Goal: Task Accomplishment & Management: Manage account settings

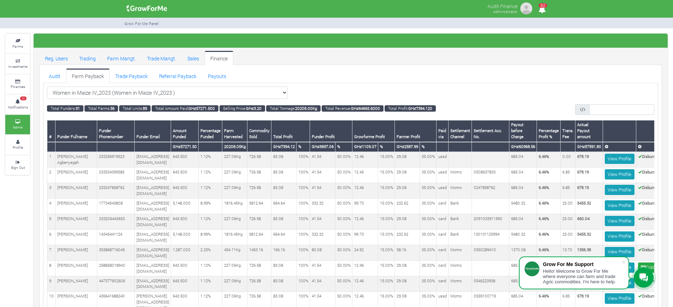
scroll to position [0, 28]
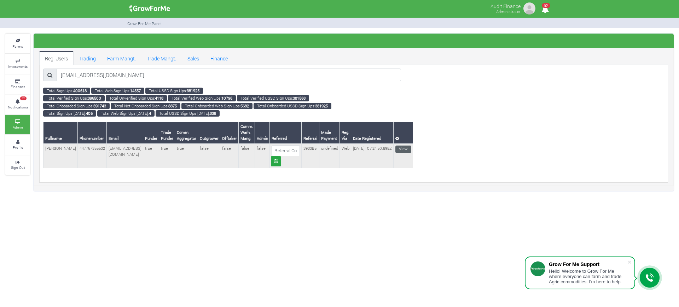
type input "[EMAIL_ADDRESS][DOMAIN_NAME]"
click at [395, 148] on link "View" at bounding box center [403, 149] width 16 height 7
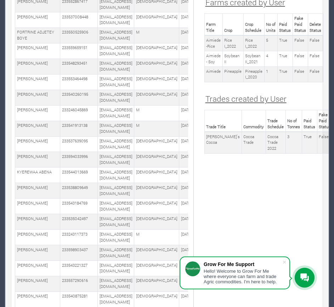
scroll to position [1009, 0]
drag, startPoint x: 207, startPoint y: 39, endPoint x: 328, endPoint y: 65, distance: 124.4
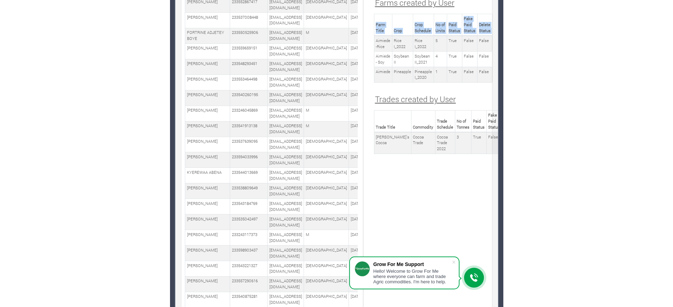
scroll to position [986, 0]
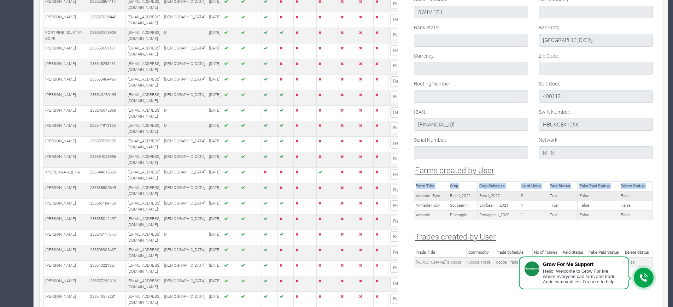
click at [424, 192] on td "Aimiede -Rice" at bounding box center [431, 196] width 34 height 10
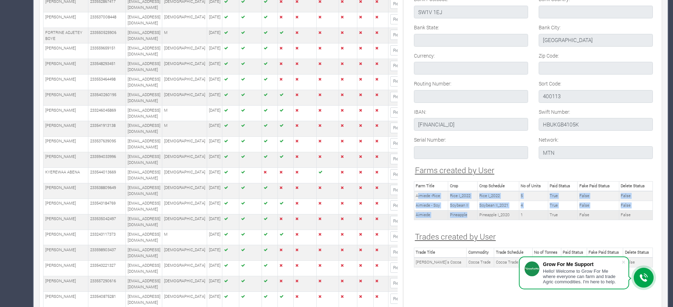
drag, startPoint x: 419, startPoint y: 195, endPoint x: 470, endPoint y: 211, distance: 54.0
click at [470, 211] on tbody "Aimiede -Rice Rice I_2022 Rice I_2022 5 True False False Aimiede - Soy Soybean …" at bounding box center [533, 205] width 239 height 29
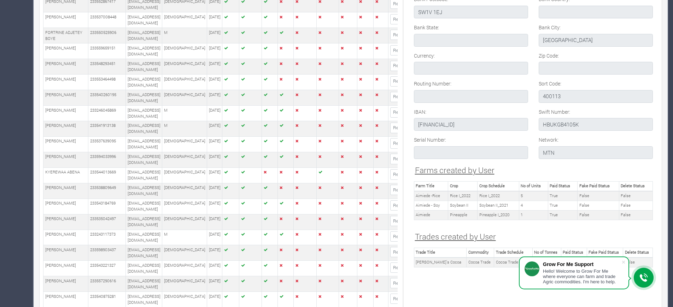
click at [478, 222] on div "Farm Title Crop Crop Schedule No of Units Paid Status Fake Paid Status Delete S…" at bounding box center [534, 203] width 250 height 44
drag, startPoint x: 474, startPoint y: 215, endPoint x: 447, endPoint y: 214, distance: 26.2
click at [447, 214] on tr "Aimiede Pineapple Pineapple I_2020 1 True False False" at bounding box center [533, 215] width 239 height 10
click at [423, 194] on td "Aimiede -Rice" at bounding box center [431, 196] width 34 height 10
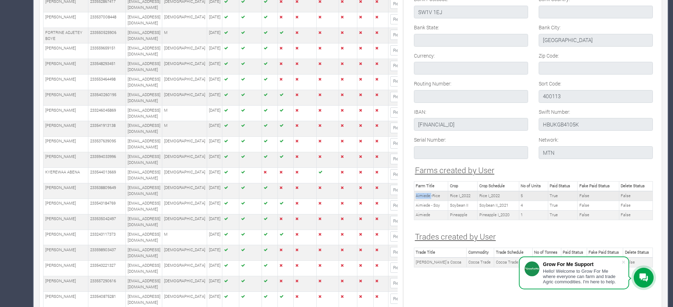
click at [423, 194] on td "Aimiede -Rice" at bounding box center [431, 196] width 34 height 10
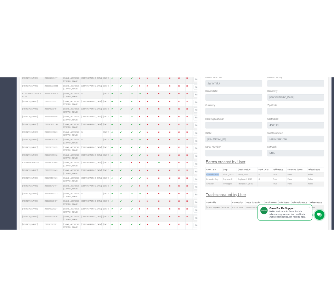
scroll to position [1009, 0]
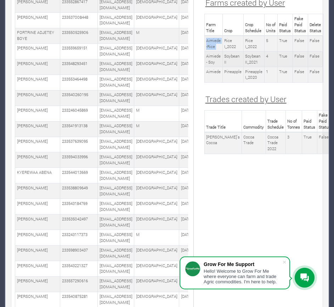
click at [209, 56] on td "Aimiede - Soy" at bounding box center [213, 60] width 18 height 16
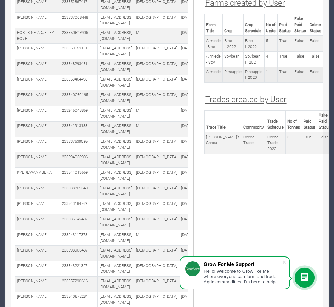
click at [210, 72] on td "Aimiede" at bounding box center [213, 75] width 18 height 16
copy td "Aimiede"
click at [207, 138] on td "Aimie's Cocoa" at bounding box center [222, 143] width 37 height 22
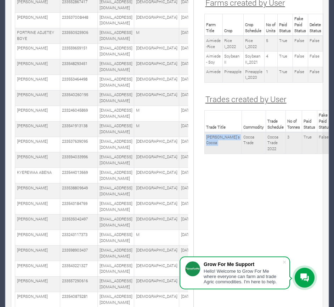
click at [207, 138] on td "Aimie's Cocoa" at bounding box center [222, 143] width 37 height 22
copy tr "Aimie's Cocoa"
click at [226, 41] on td "Rice I_2022" at bounding box center [232, 44] width 21 height 16
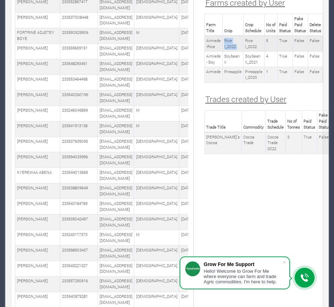
copy tr "Rice I_2022"
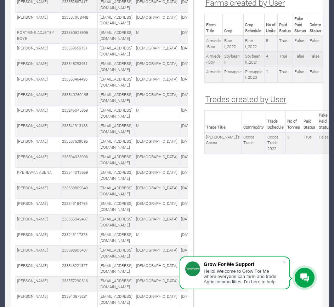
click at [227, 57] on td "Soybean II" at bounding box center [232, 60] width 21 height 16
copy tr "Soybean II"
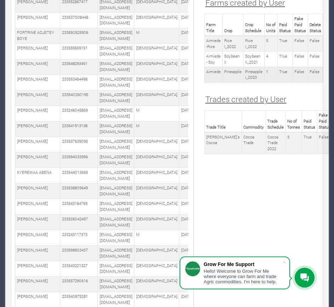
click at [231, 74] on td "Pineapple" at bounding box center [232, 75] width 21 height 16
copy tr "Pineapple"
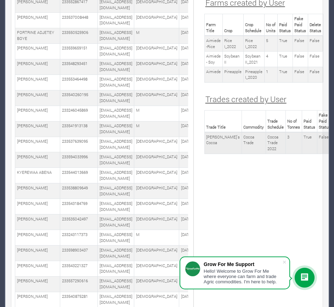
click at [241, 139] on td "Cocoa Trade" at bounding box center [253, 143] width 24 height 22
copy tr "Cocoa Trade"
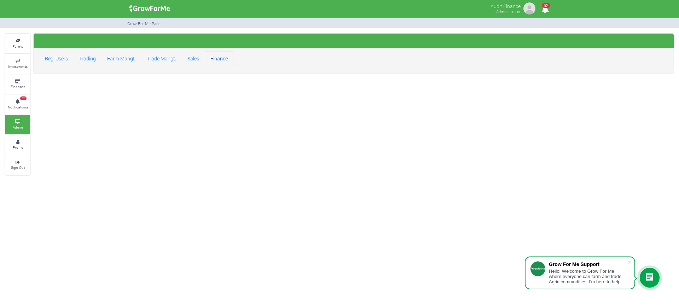
click at [219, 56] on link "Finance" at bounding box center [219, 58] width 29 height 14
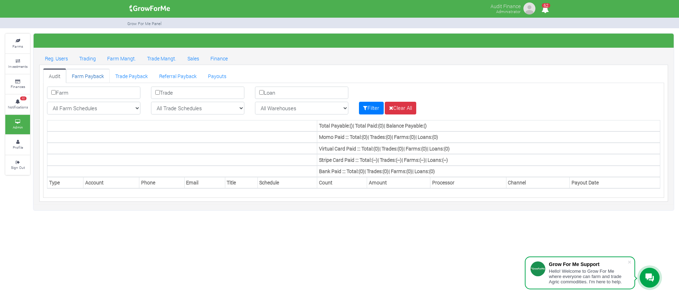
click at [94, 75] on link "Farm Payback" at bounding box center [88, 76] width 44 height 14
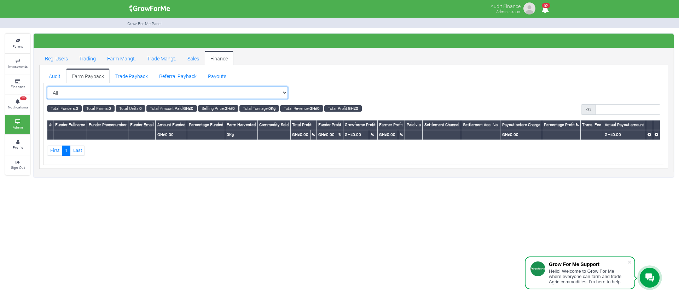
click at [272, 91] on select "All All Women in Maize VIII_2025 (Women in Maize VIII_2025)" at bounding box center [167, 93] width 241 height 13
select select "?cropschedule=25"
click at [47, 87] on select "All All Women in Maize VIII_2025 (Women in Maize VIII_2025)" at bounding box center [167, 93] width 241 height 13
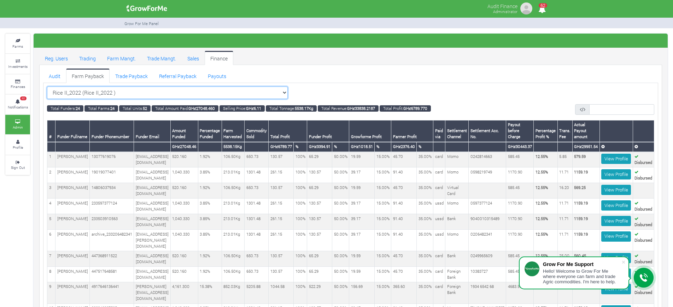
click at [271, 95] on select "Rice II_2022 (Rice II_2022 ) All Women in Maize VIII_2025 (Women in Maize VIII_…" at bounding box center [167, 93] width 241 height 13
select select "?cropschedule=20"
click at [47, 87] on select "Rice II_2022 (Rice II_2022 ) All Women in Maize VIII_2025 (Women in Maize VIII_…" at bounding box center [167, 93] width 241 height 13
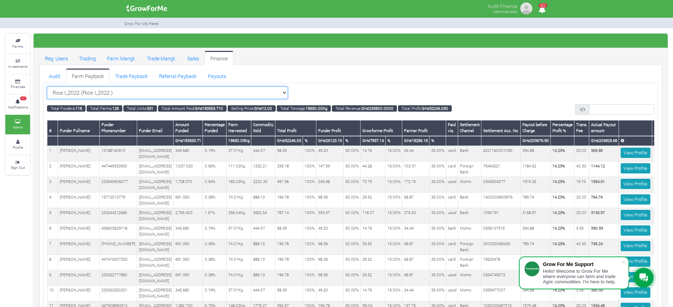
click at [269, 88] on select "Rice I_2022 (Rice I_2022 ) All Women in Maize VIII_2025 (Women in Maize VIII_20…" at bounding box center [167, 93] width 241 height 13
select select "?cropschedule=10"
click at [47, 87] on select "Rice I_2022 (Rice I_2022 ) All Women in Maize VIII_2025 (Women in Maize VIII_20…" at bounding box center [167, 93] width 241 height 13
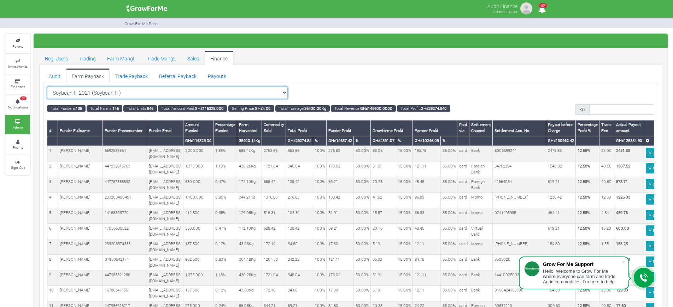
click at [271, 91] on select "Soybean II_2021 (Soybean II ) All Women in Maize VIII_2025 (Women in Maize VIII…" at bounding box center [167, 93] width 241 height 13
select select "?cropschedule=5"
click at [47, 87] on select "Soybean II_2021 (Soybean II ) All Women in Maize VIII_2025 (Women in Maize VIII…" at bounding box center [167, 93] width 241 height 13
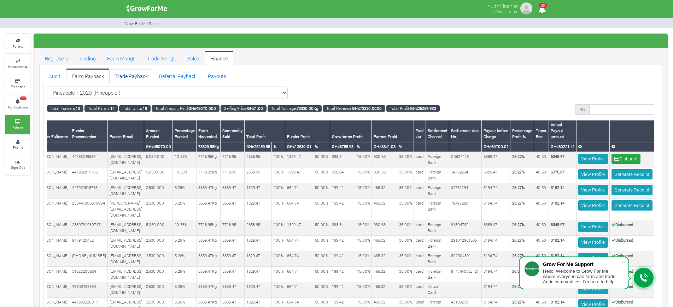
click at [133, 79] on link "Trade Payback" at bounding box center [132, 76] width 44 height 14
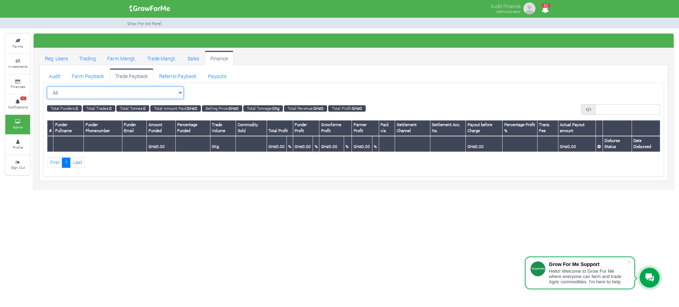
click at [182, 92] on select "All All Maize Trading (Maize Trade)" at bounding box center [115, 93] width 137 height 13
click at [180, 92] on select "All All Maize Trading (Maize Trade)" at bounding box center [115, 93] width 137 height 13
select select "?tradeschedule=3"
click at [47, 87] on select "All All Maize Trading (Maize Trade)" at bounding box center [115, 93] width 137 height 13
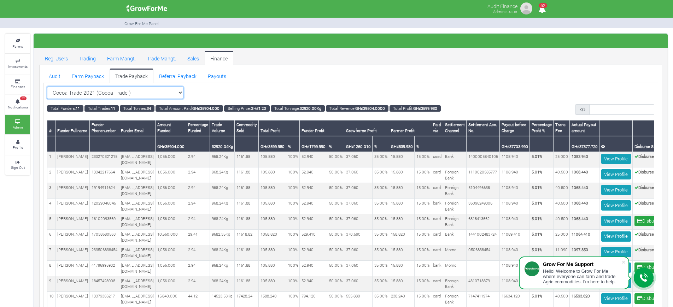
click at [184, 89] on select "Cocoa Trade 2021 (Cocoa Trade ) All Maize Trading (Maize Trade)" at bounding box center [115, 93] width 137 height 13
select select "?tradeschedule=7"
click at [47, 87] on select "Cocoa Trade 2021 (Cocoa Trade ) All Maize Trading (Maize Trade)" at bounding box center [115, 93] width 137 height 13
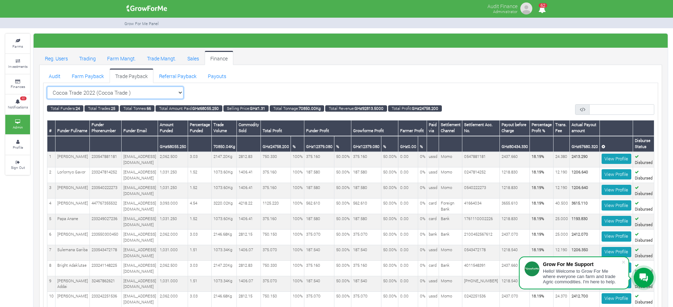
click at [182, 92] on select "Cocoa Trade 2022 (Cocoa Trade ) All Maize Trading (Maize Trade)" at bounding box center [115, 93] width 137 height 13
select select "?tradeschedule=7"
click at [47, 87] on select "Cocoa Trade 2022 (Cocoa Trade ) All Maize Trading (Maize Trade)" at bounding box center [115, 93] width 137 height 13
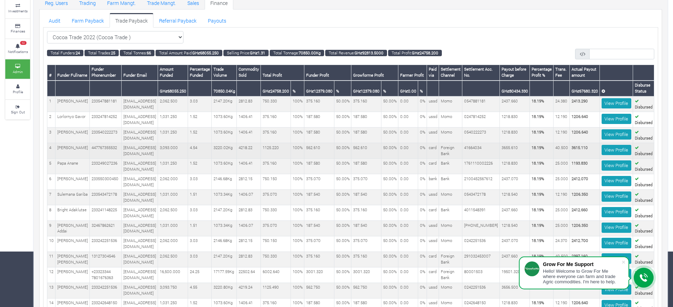
click at [495, 159] on td "41664034" at bounding box center [481, 151] width 37 height 16
